Goal: Transaction & Acquisition: Purchase product/service

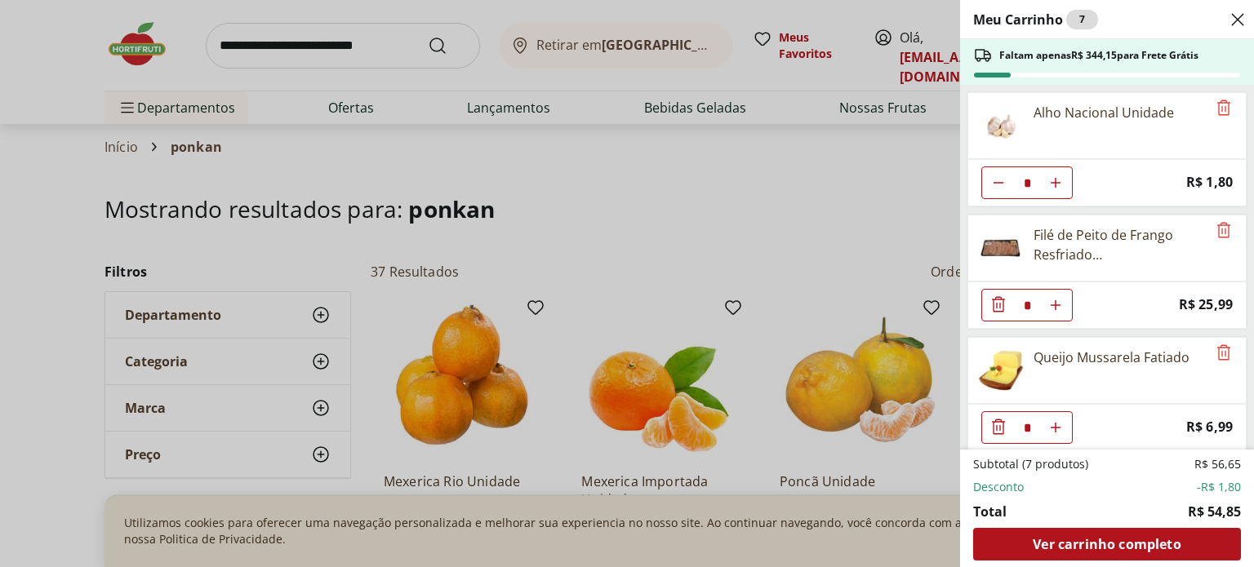
select select "**********"
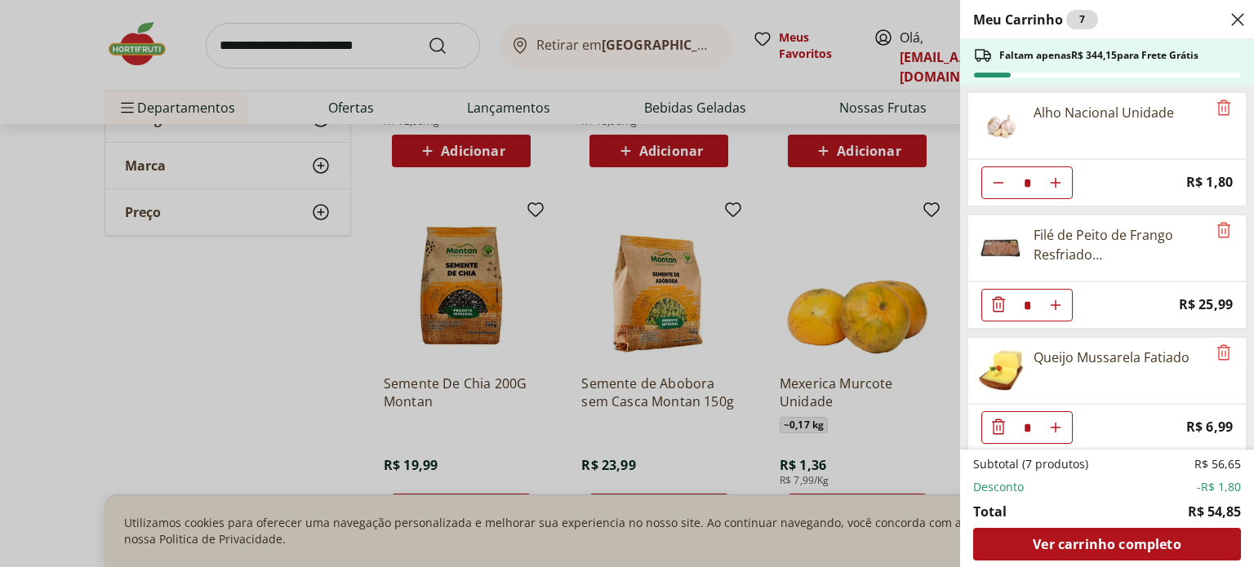
scroll to position [127, 0]
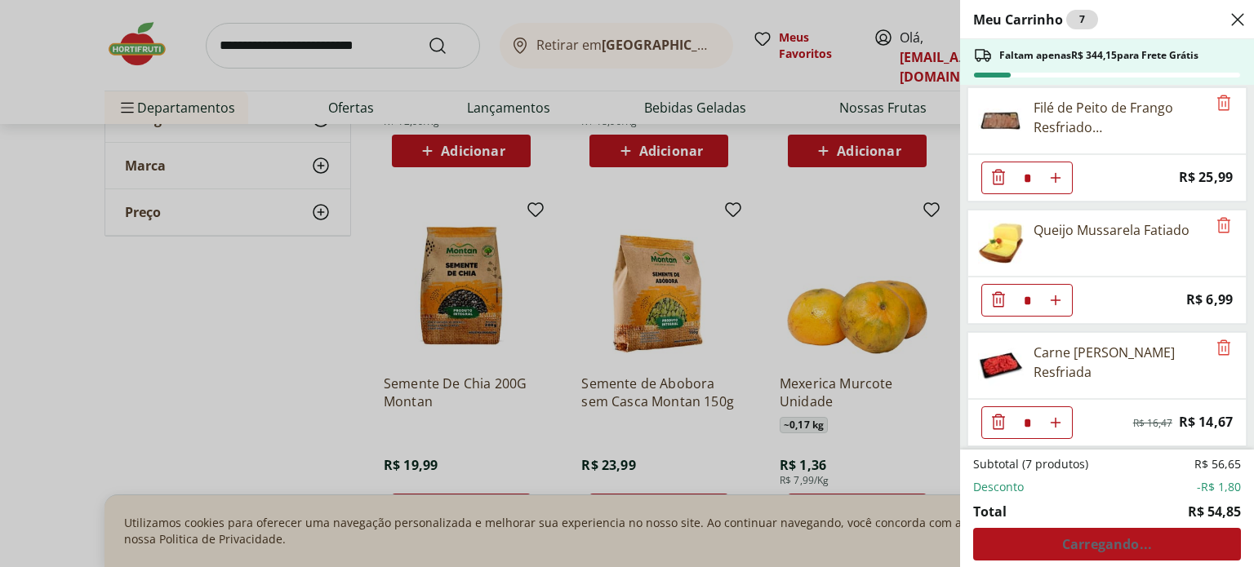
click at [219, 447] on div "Meu Carrinho 7 Faltam apenas R$ 344,15 para Frete Grátis Alho Nacional Unidade …" at bounding box center [627, 283] width 1254 height 567
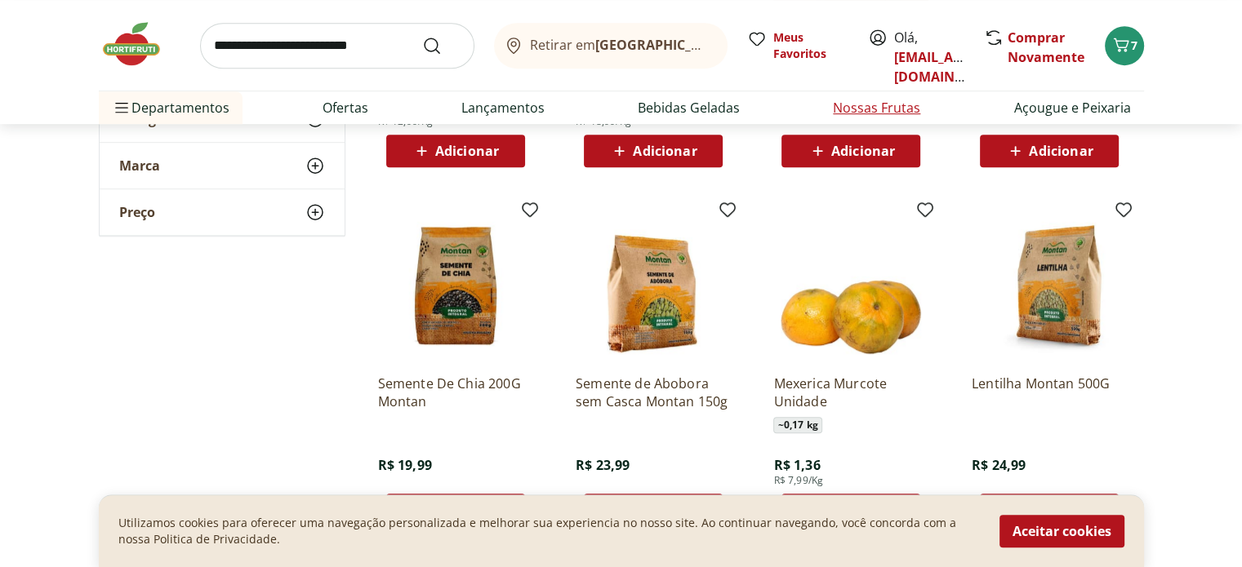
click at [880, 118] on li "Nossas Frutas" at bounding box center [876, 107] width 113 height 33
click at [1029, 100] on link "Açougue e Peixaria" at bounding box center [1071, 108] width 117 height 20
select select "**********"
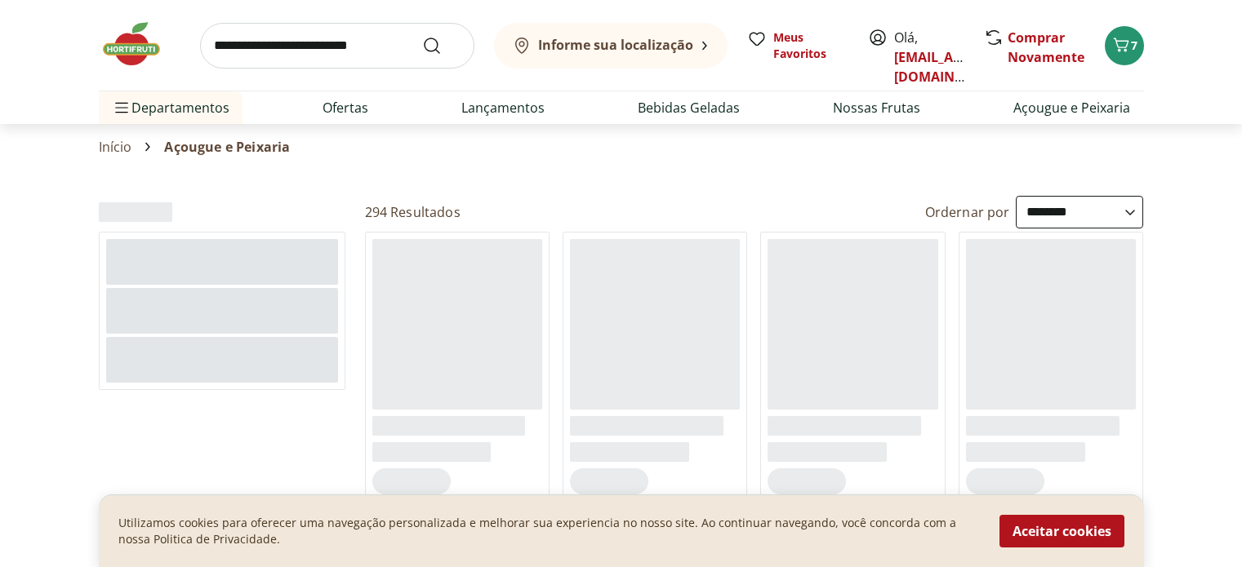
select select "**********"
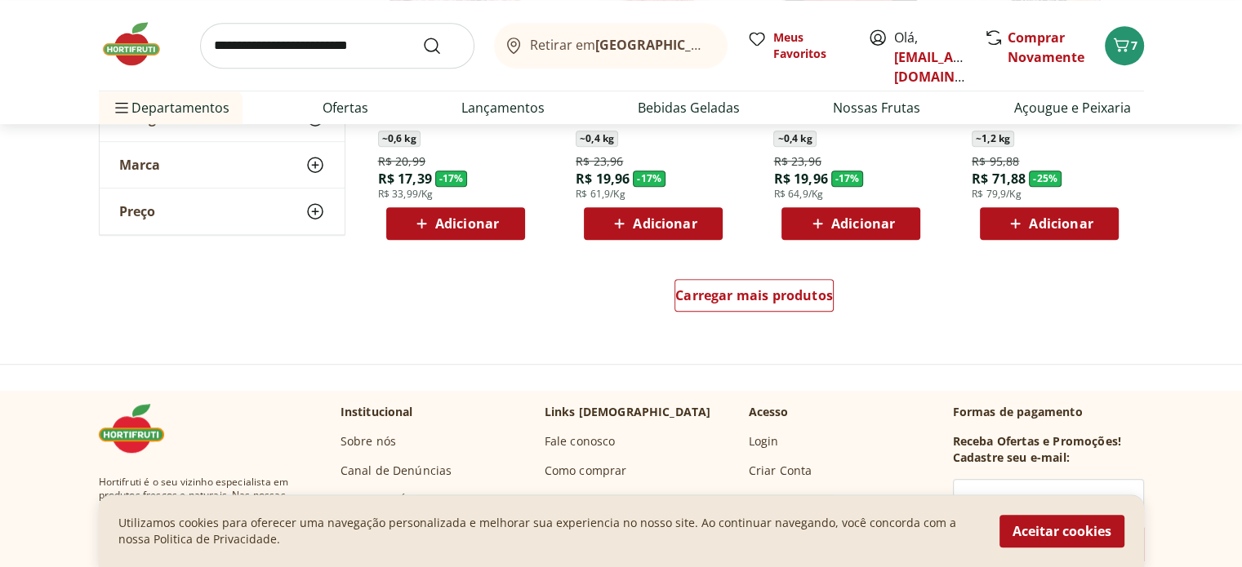
scroll to position [1061, 0]
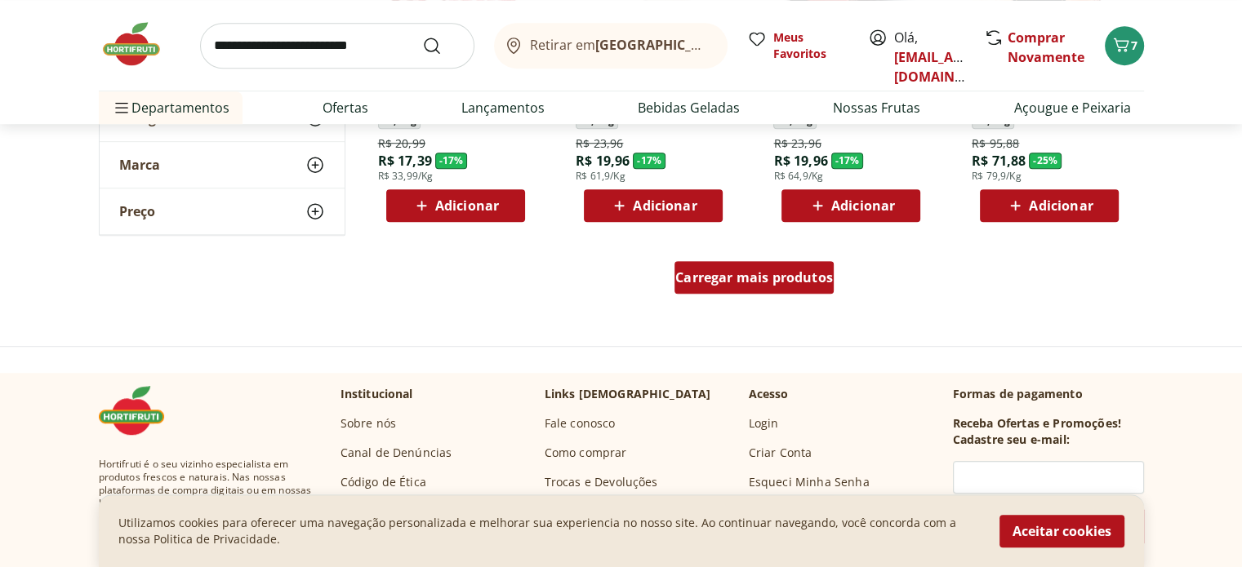
click at [753, 282] on span "Carregar mais produtos" at bounding box center [754, 277] width 158 height 13
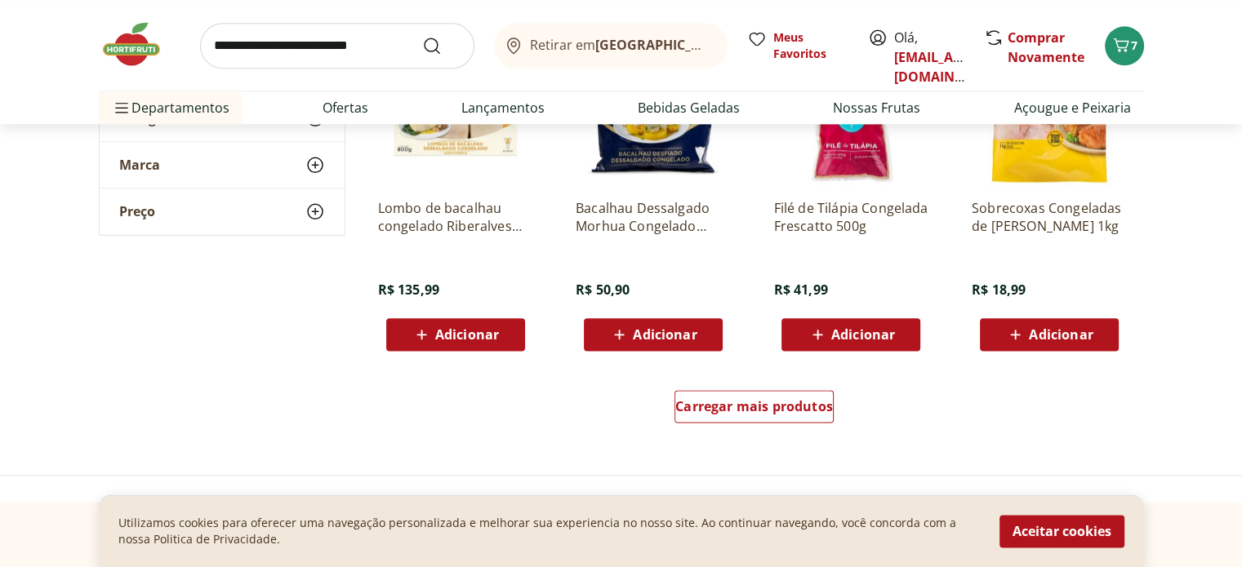
scroll to position [2041, 0]
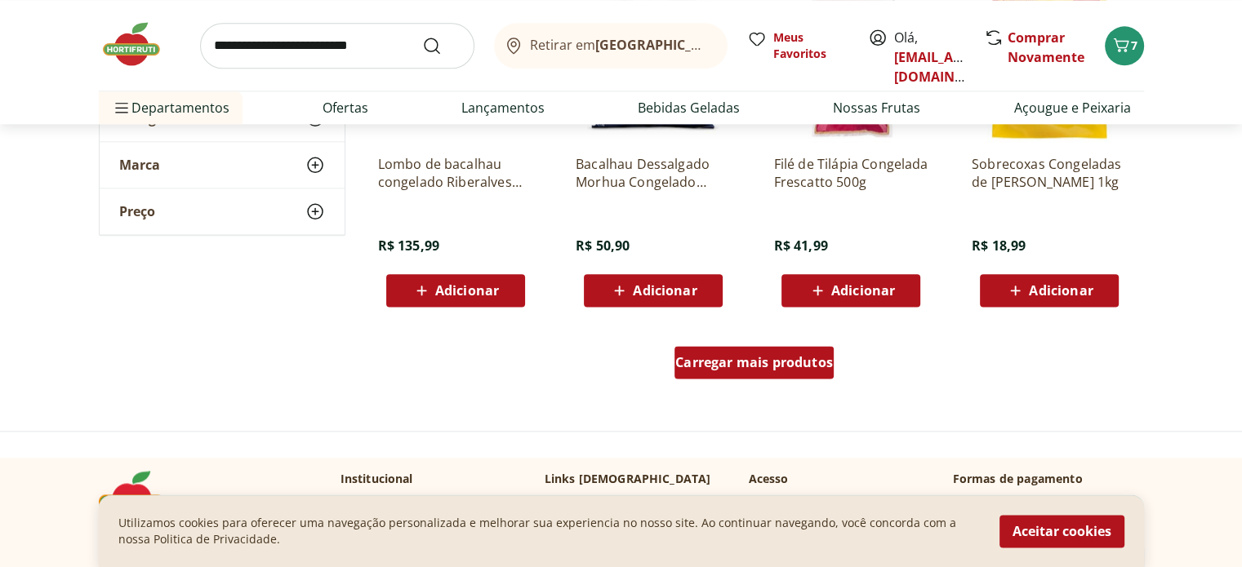
click at [789, 376] on div "Carregar mais produtos" at bounding box center [753, 362] width 159 height 33
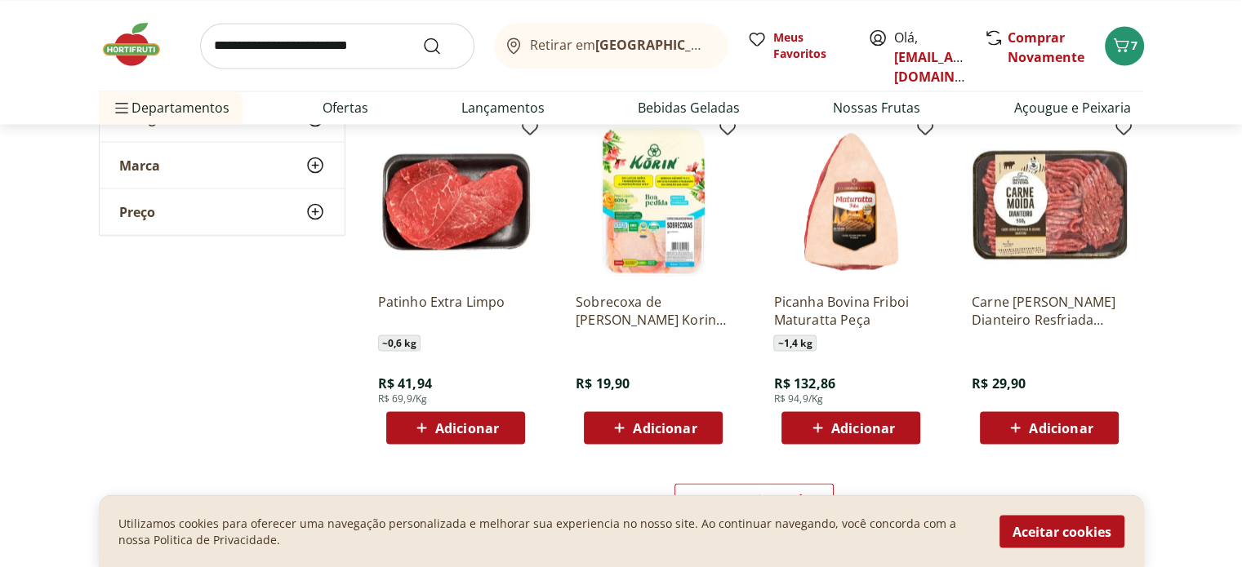
scroll to position [3020, 0]
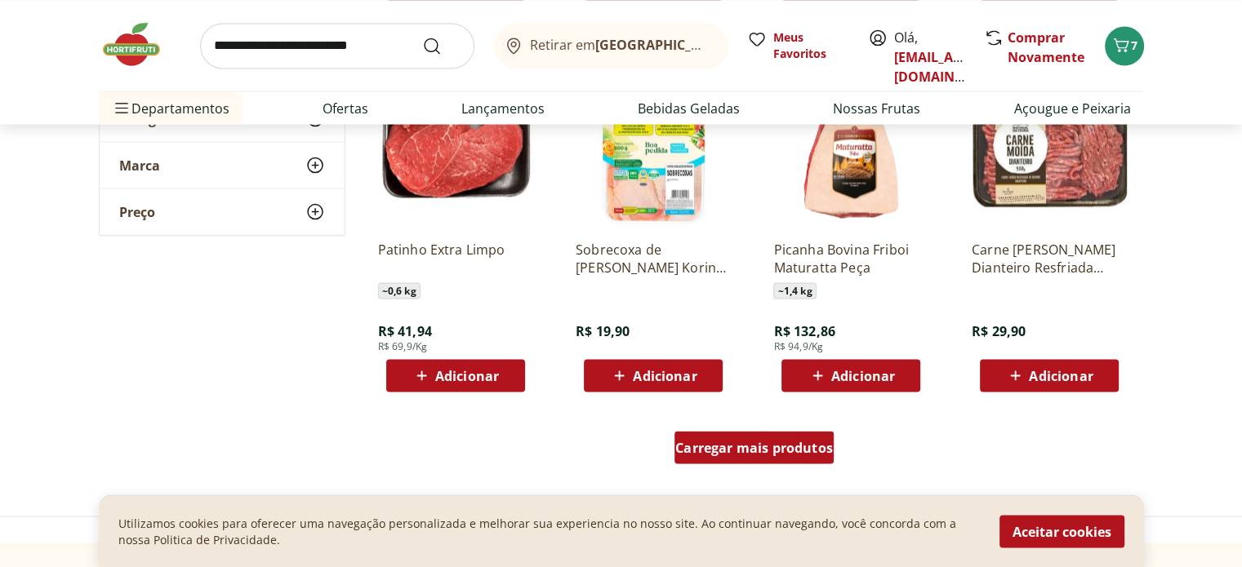
click at [797, 454] on span "Carregar mais produtos" at bounding box center [754, 447] width 158 height 13
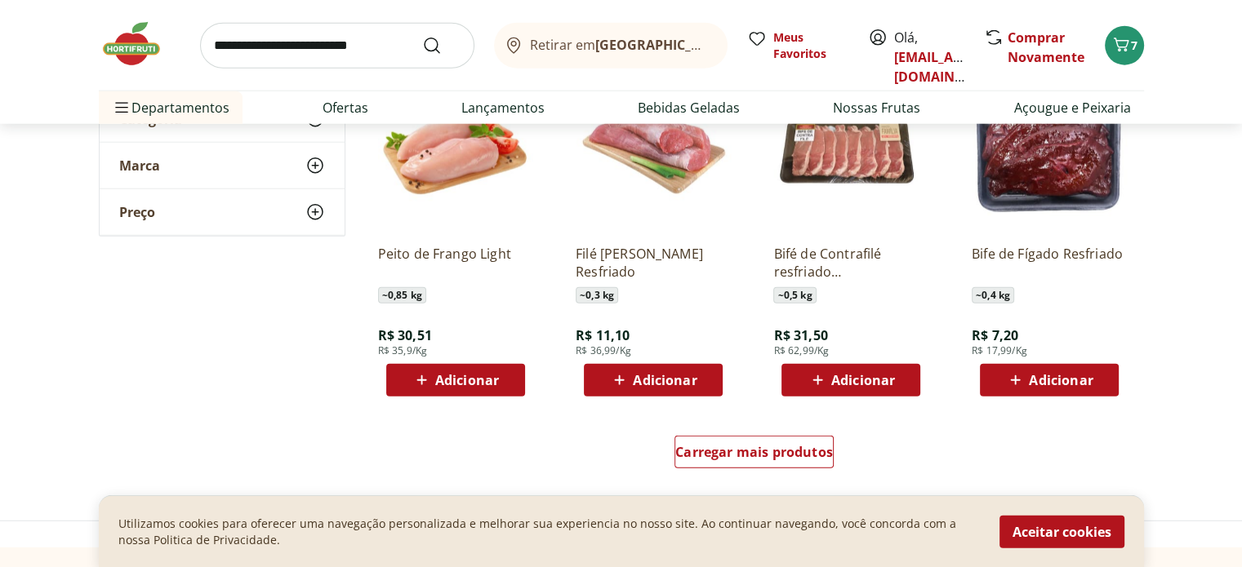
scroll to position [4082, 0]
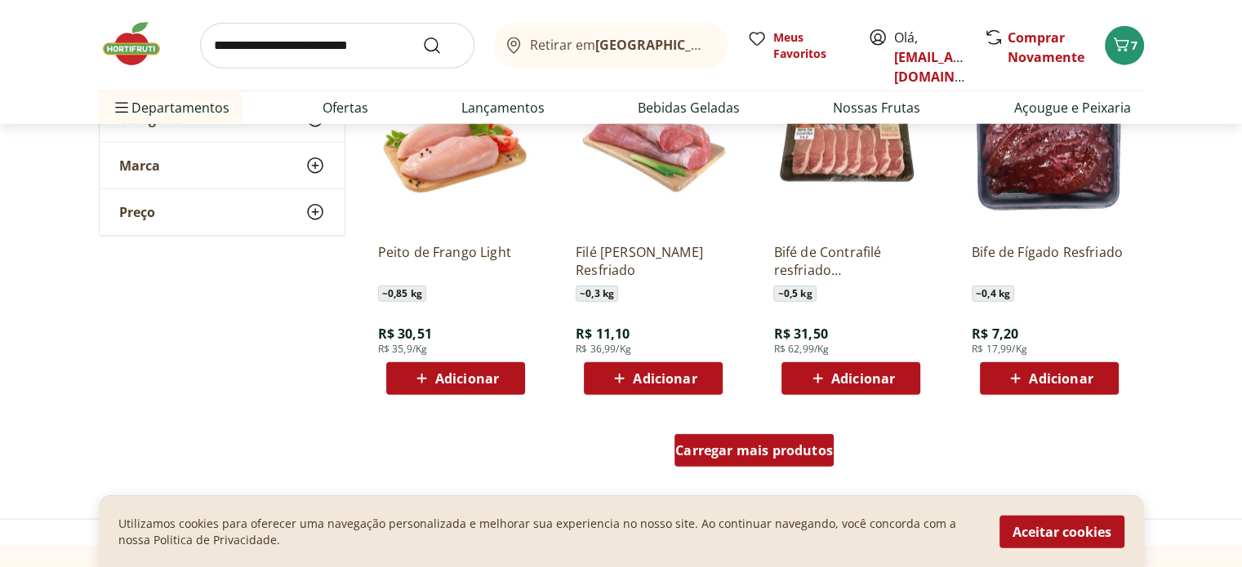
click at [744, 455] on span "Carregar mais produtos" at bounding box center [754, 450] width 158 height 13
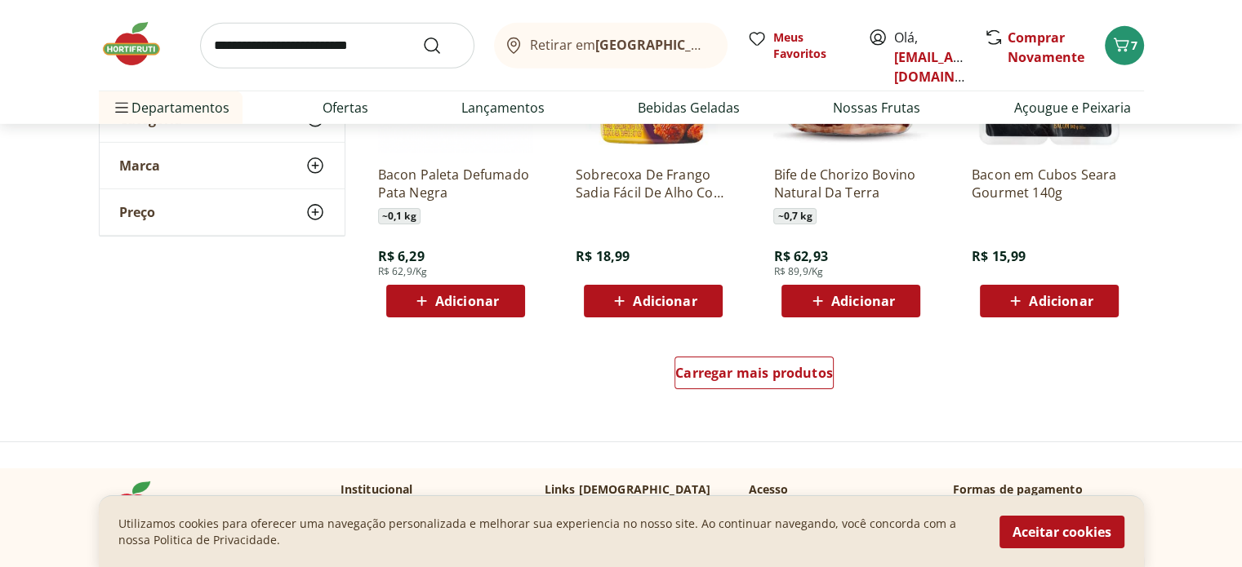
scroll to position [5225, 0]
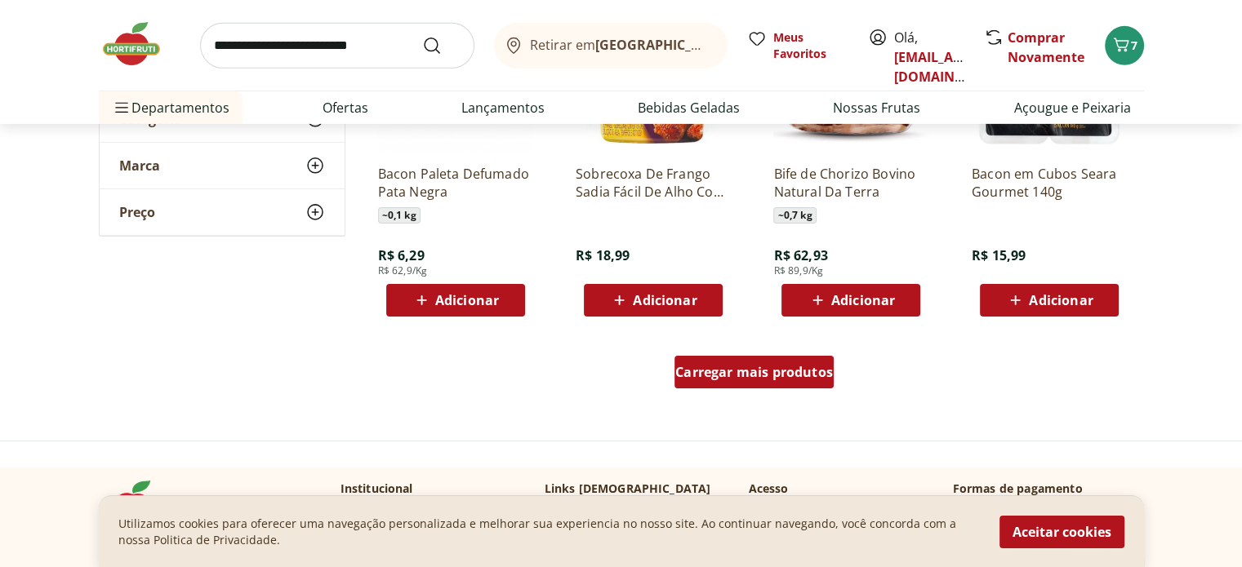
click at [823, 385] on div "Carregar mais produtos" at bounding box center [753, 372] width 159 height 33
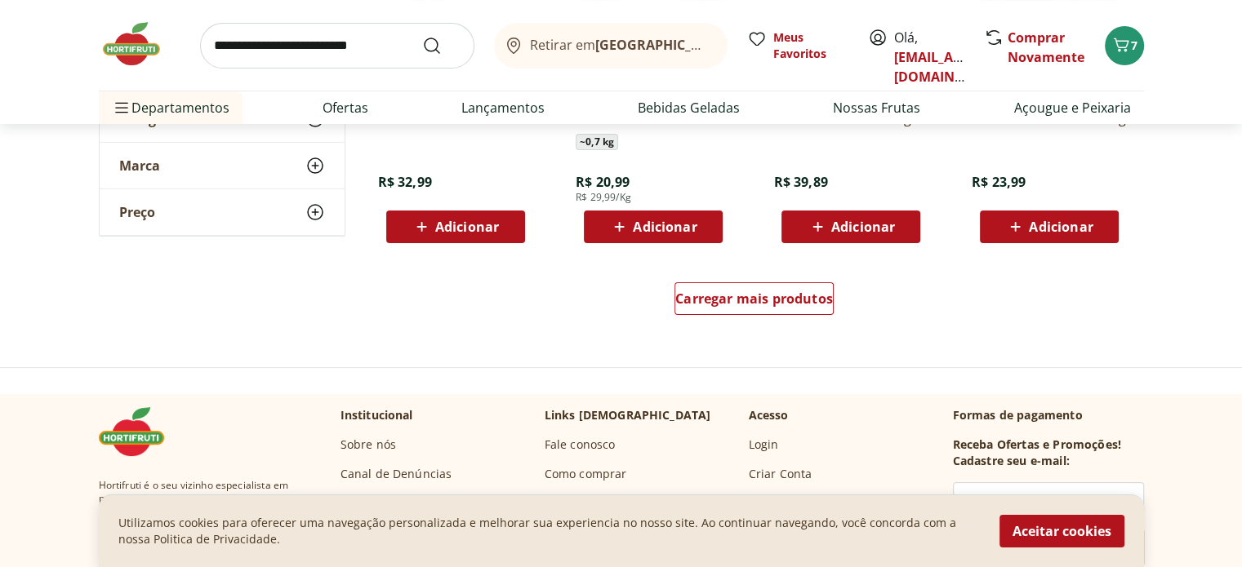
scroll to position [6368, 0]
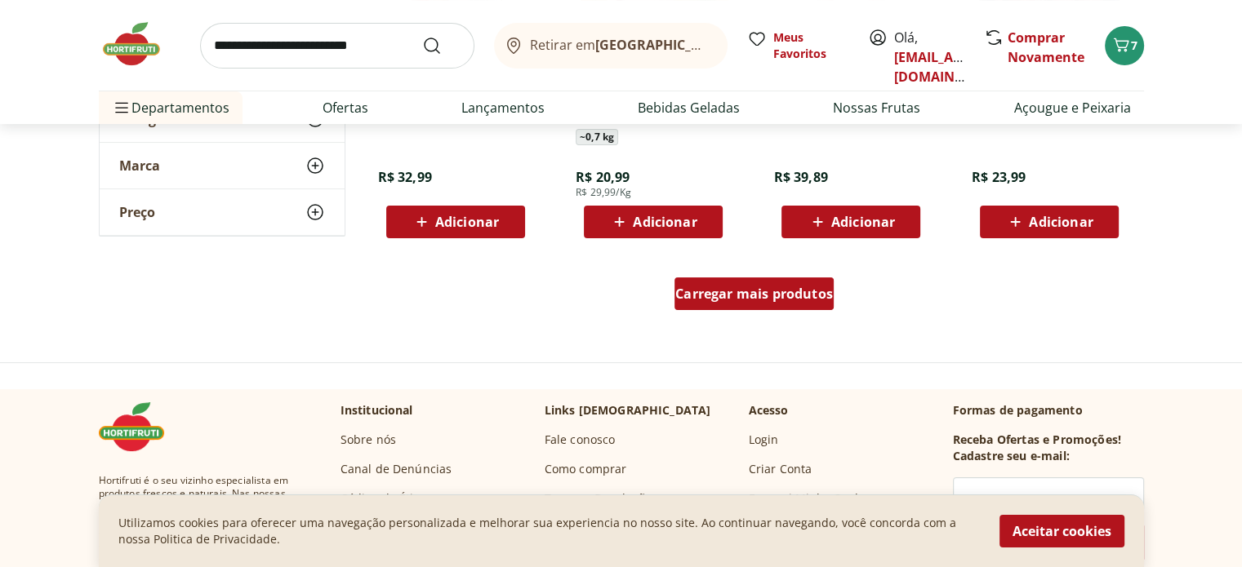
click at [772, 309] on div "Carregar mais produtos" at bounding box center [753, 294] width 159 height 33
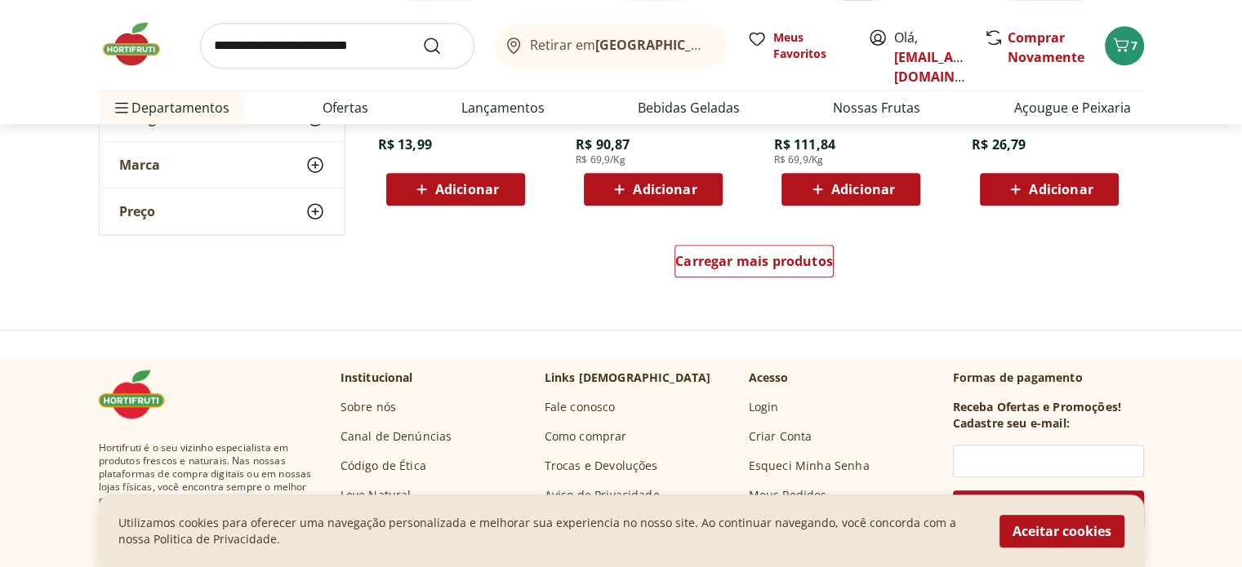
scroll to position [7510, 0]
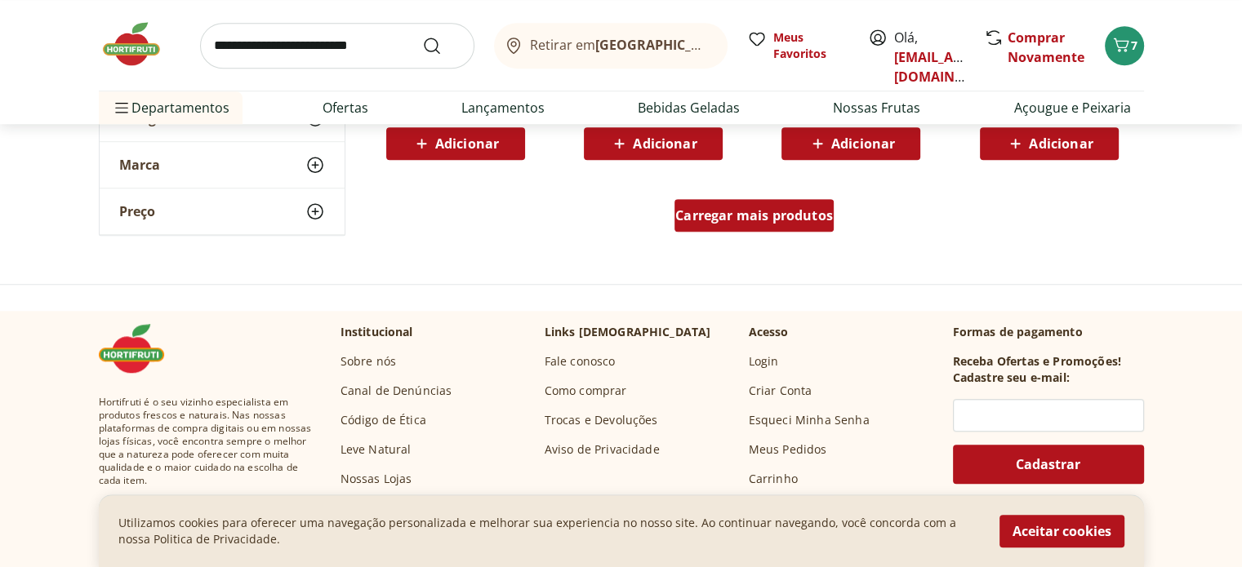
click at [786, 225] on div "Carregar mais produtos" at bounding box center [753, 215] width 159 height 33
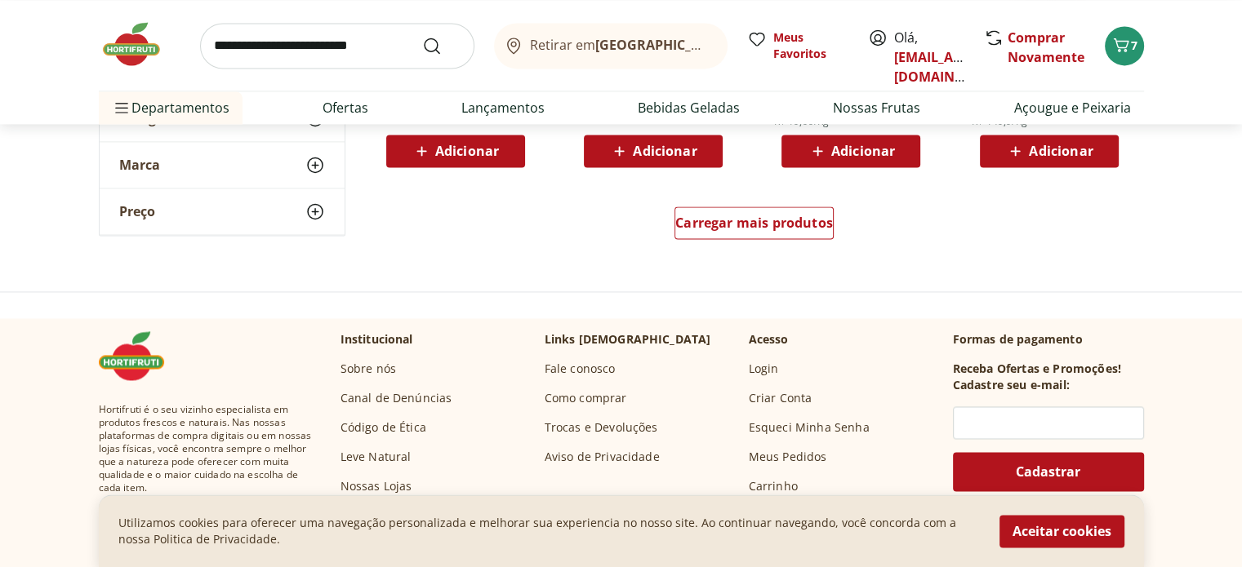
scroll to position [8572, 0]
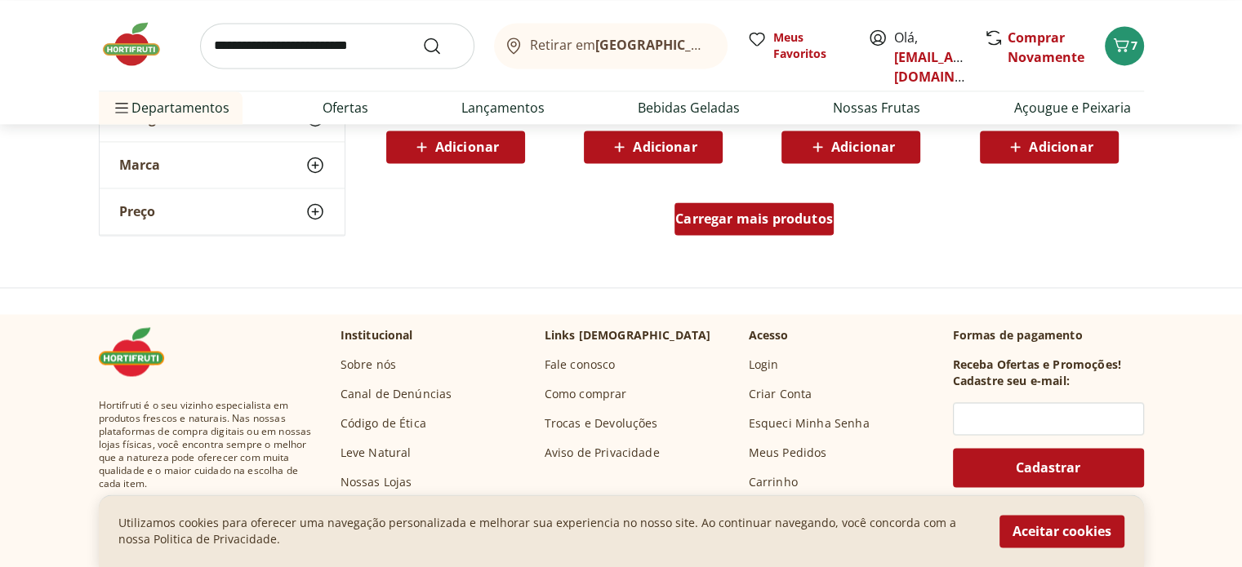
click at [712, 212] on span "Carregar mais produtos" at bounding box center [754, 218] width 158 height 13
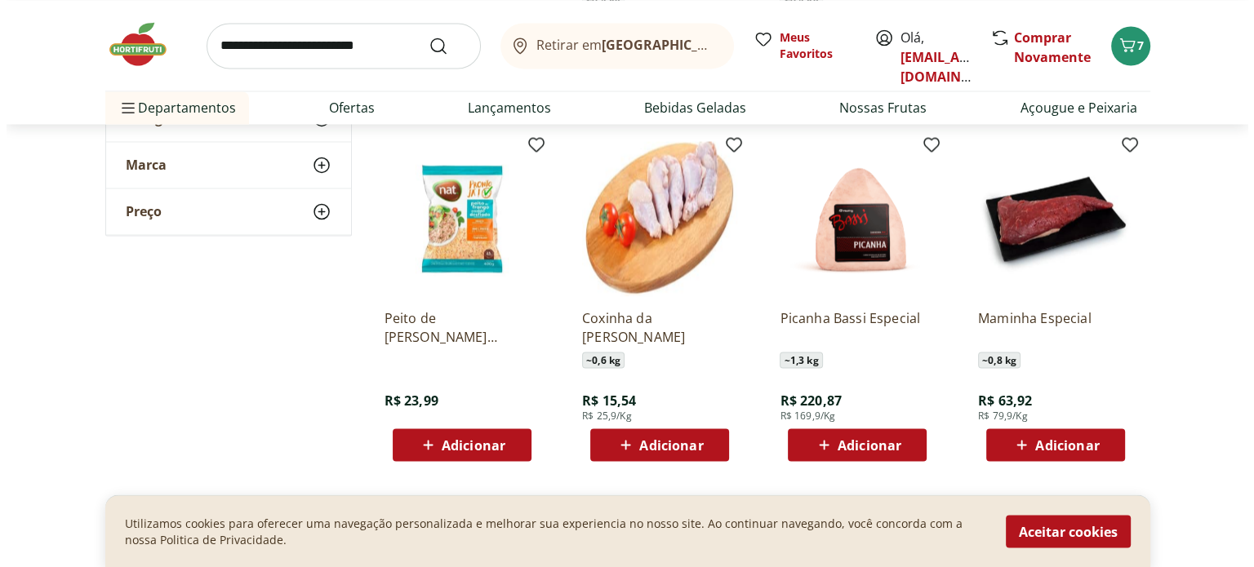
scroll to position [8980, 0]
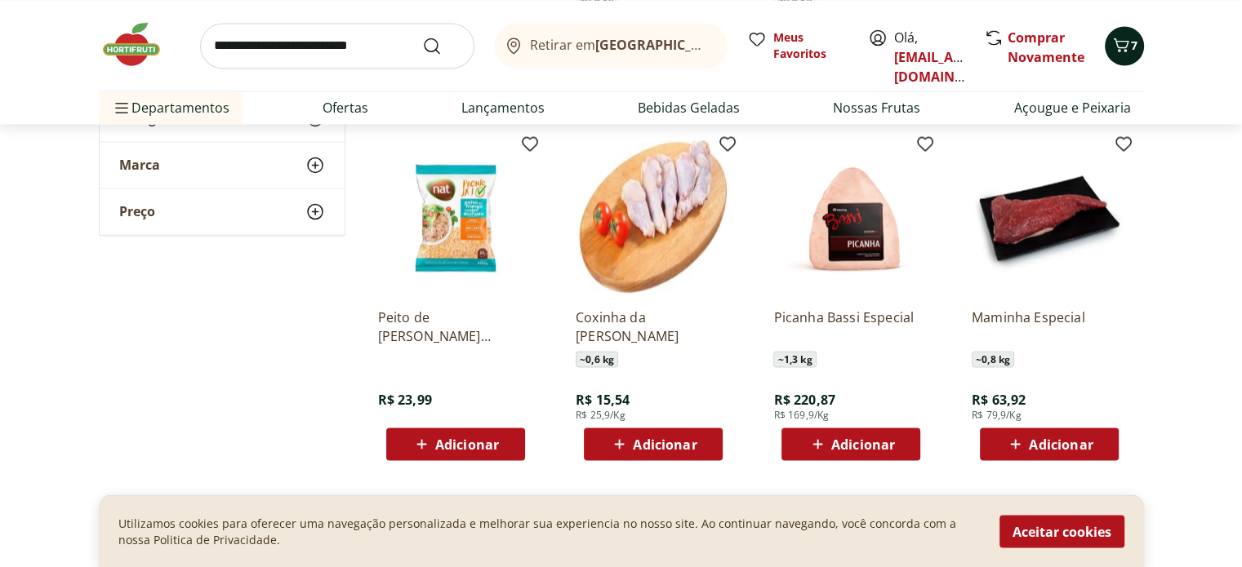
click at [1139, 47] on button "7" at bounding box center [1124, 45] width 39 height 39
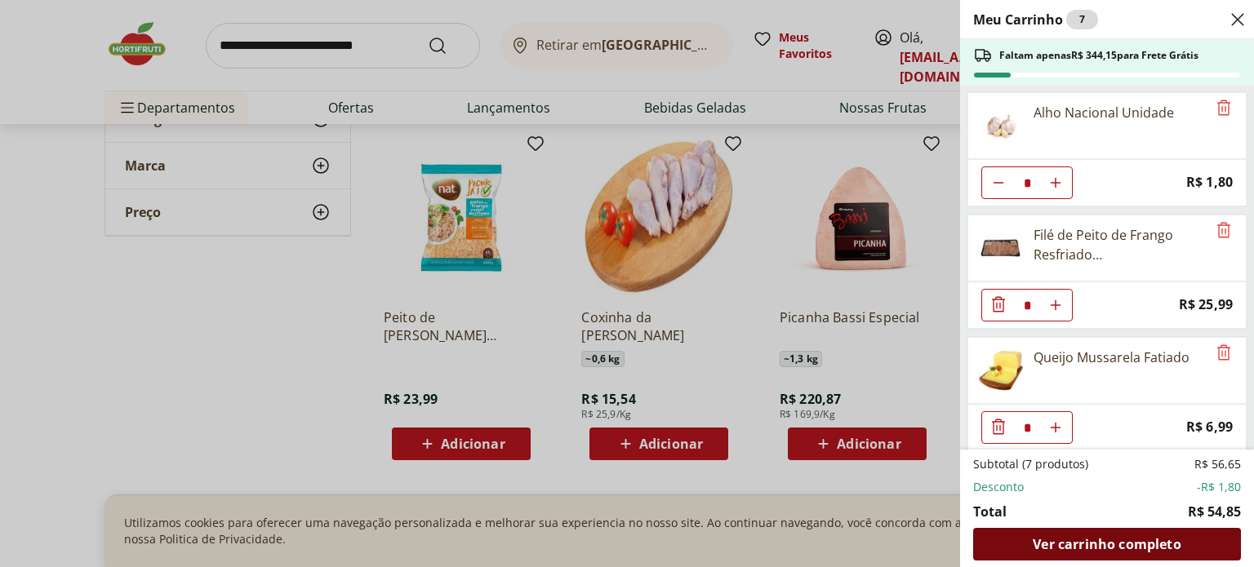
click at [1099, 549] on span "Ver carrinho completo" at bounding box center [1107, 544] width 148 height 13
